Goal: Information Seeking & Learning: Compare options

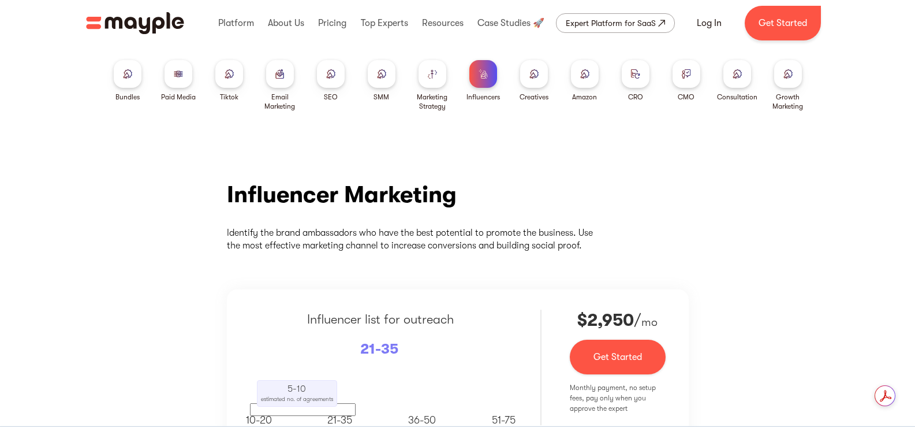
click at [38, 83] on div "Influencers Bundles Paid Media Packages TikTok Email Marketing SEO SMM Marketin…" at bounding box center [457, 95] width 915 height 99
click at [120, 226] on div "Influencer Marketing Identify the brand ambassadors who have the best potential…" at bounding box center [457, 329] width 915 height 368
click at [800, 84] on div at bounding box center [788, 74] width 28 height 28
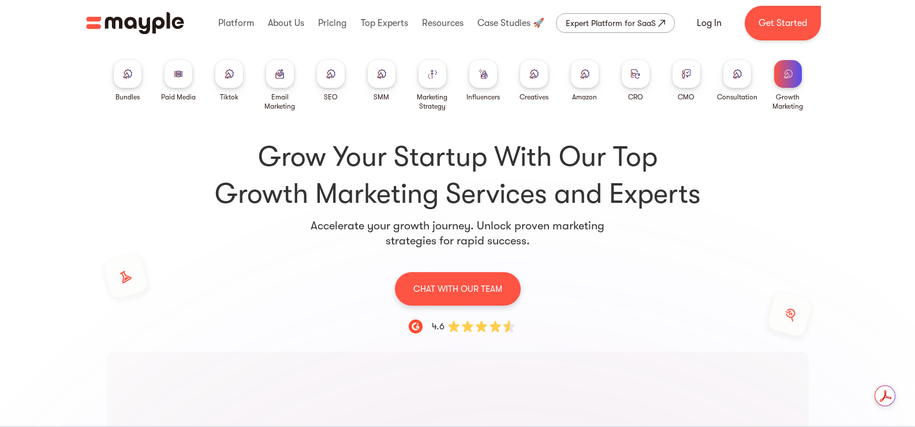
click at [434, 76] on img at bounding box center [432, 73] width 9 height 9
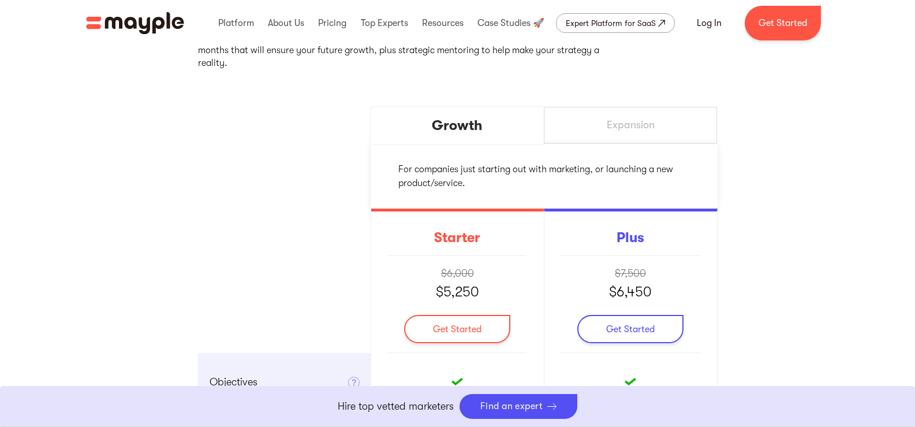
scroll to position [207, 0]
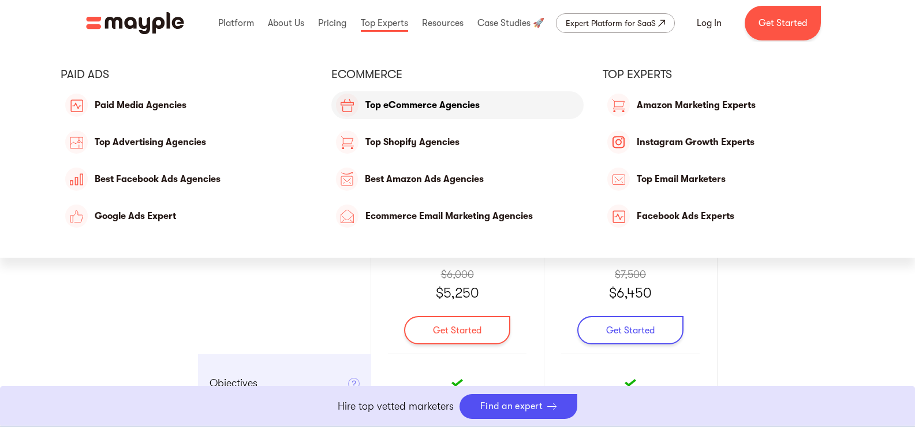
click at [415, 106] on link "Top eCommerce Agencies" at bounding box center [457, 105] width 252 height 28
